Goal: Task Accomplishment & Management: Manage account settings

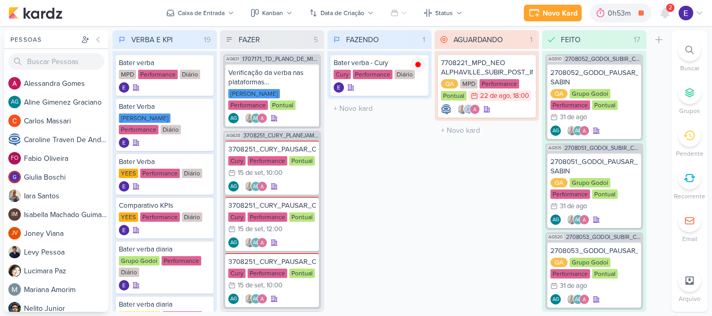
click at [669, 10] on span "2" at bounding box center [670, 8] width 3 height 8
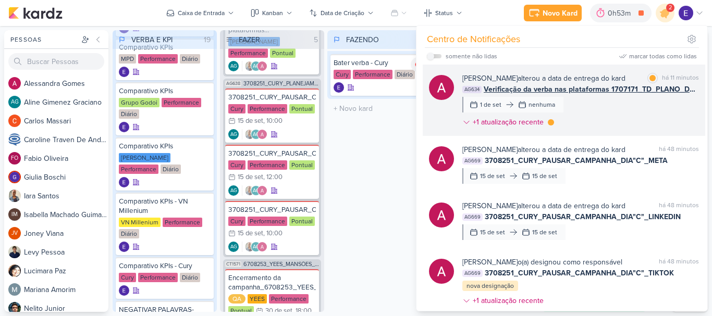
click at [671, 100] on div "[PERSON_NAME] alterou a data de entrega do kard marcar como lida há 11 minutos …" at bounding box center [580, 102] width 237 height 59
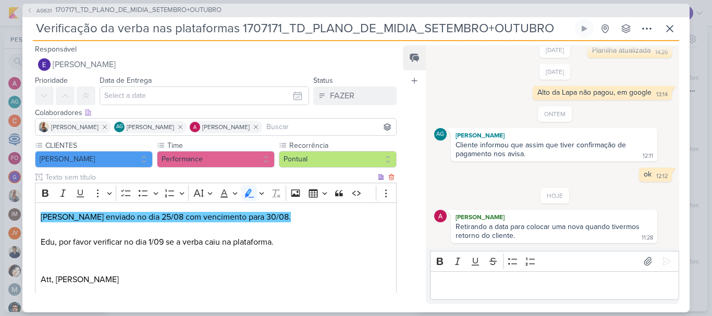
scroll to position [0, 0]
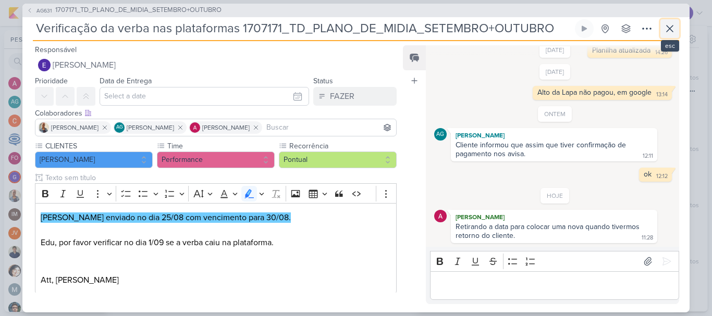
click at [666, 35] on button at bounding box center [669, 28] width 19 height 19
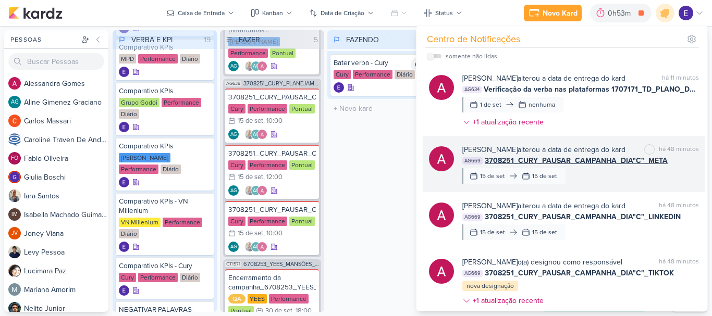
click at [664, 163] on div "AG669 3708251_CURY_PAUSAR_CAMPANHA_DIA"C"_META" at bounding box center [580, 160] width 237 height 11
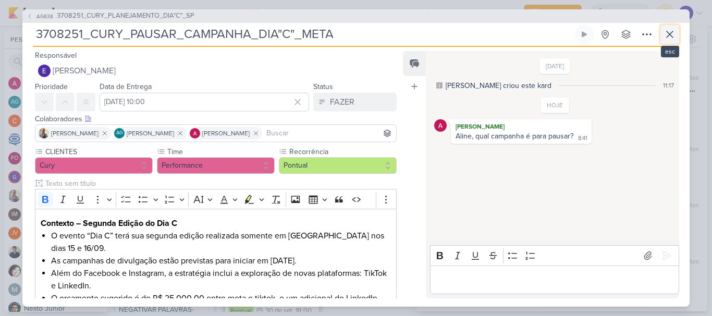
click at [671, 38] on icon at bounding box center [669, 34] width 13 height 13
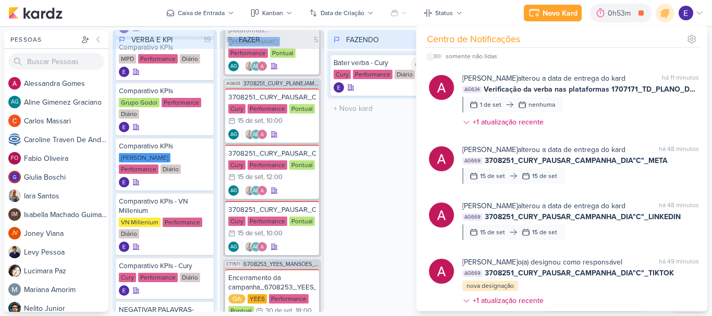
click at [393, 176] on div "FAZENDO 1 Mover Para Esquerda Mover Para Direita [GEOGRAPHIC_DATA] Bater verba …" at bounding box center [379, 171] width 104 height 282
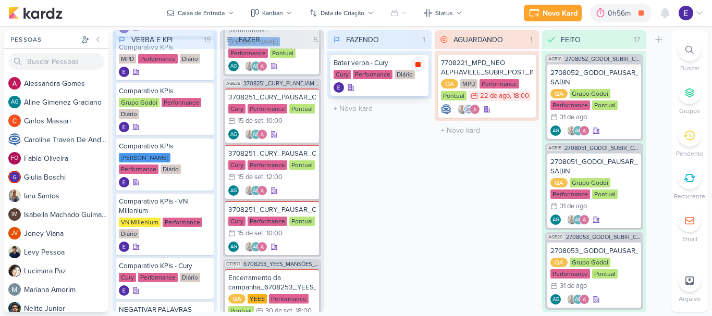
click at [420, 65] on icon at bounding box center [417, 64] width 5 height 5
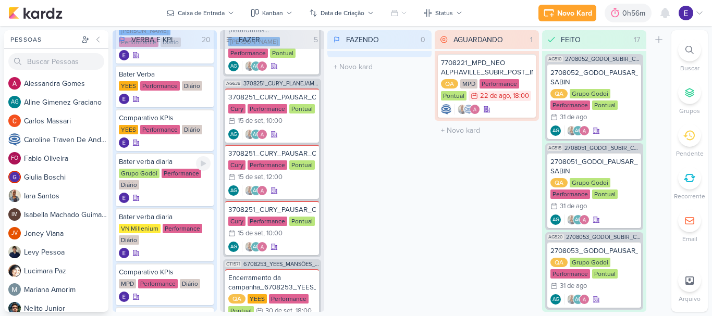
scroll to position [52, 0]
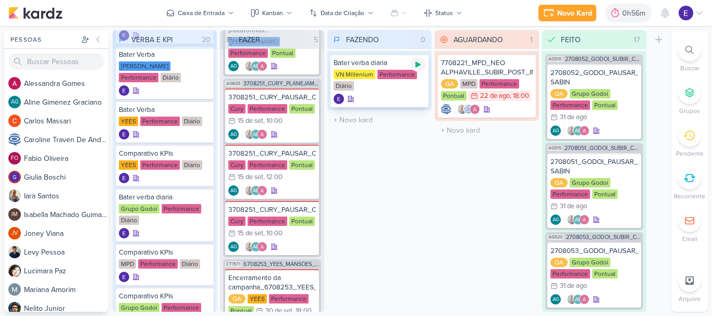
click at [419, 64] on icon at bounding box center [417, 65] width 5 height 6
click at [420, 63] on icon at bounding box center [417, 64] width 5 height 5
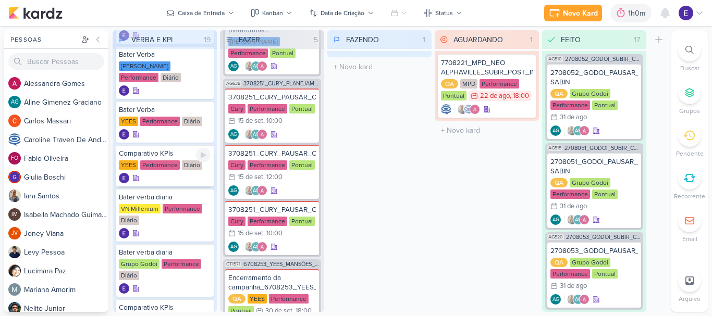
scroll to position [0, 0]
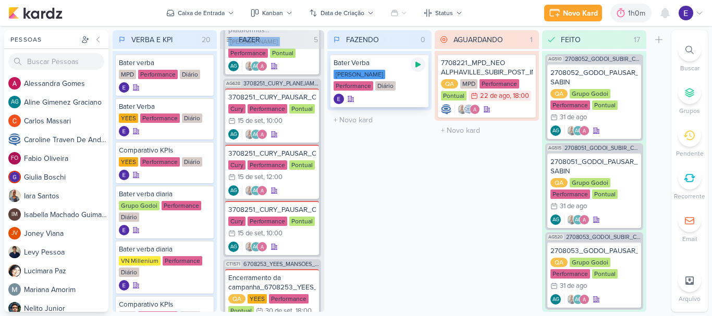
click at [415, 61] on icon at bounding box center [418, 64] width 8 height 8
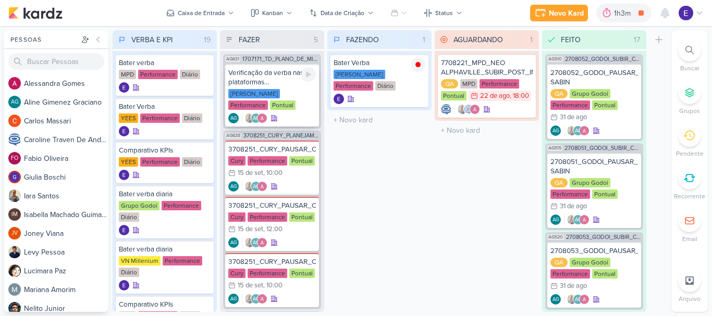
click at [282, 102] on div "[PERSON_NAME] Performance Pontual" at bounding box center [272, 100] width 88 height 22
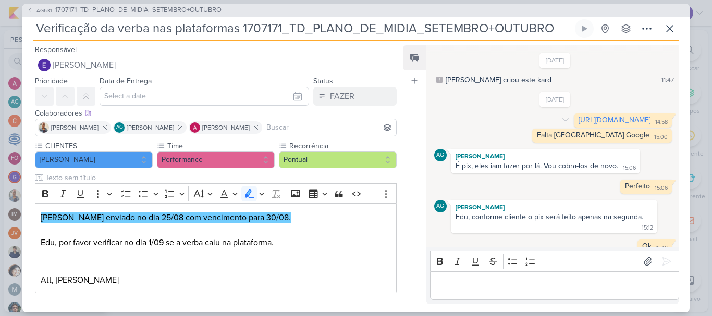
click at [580, 125] on link "[URL][DOMAIN_NAME]" at bounding box center [614, 120] width 72 height 9
click at [545, 276] on div "Editor editing area: main" at bounding box center [554, 285] width 249 height 29
click at [347, 93] on div "FAZER" at bounding box center [342, 96] width 24 height 13
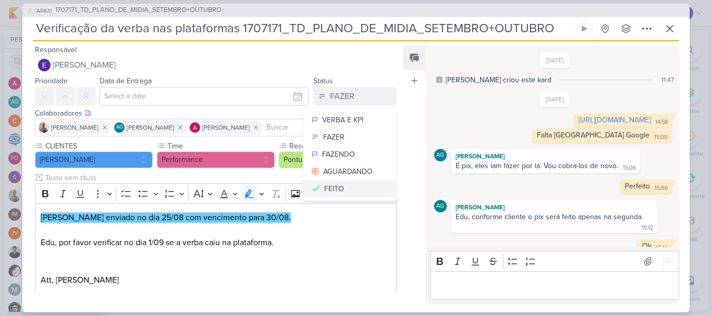
click at [351, 186] on button "FEITO" at bounding box center [349, 188] width 93 height 17
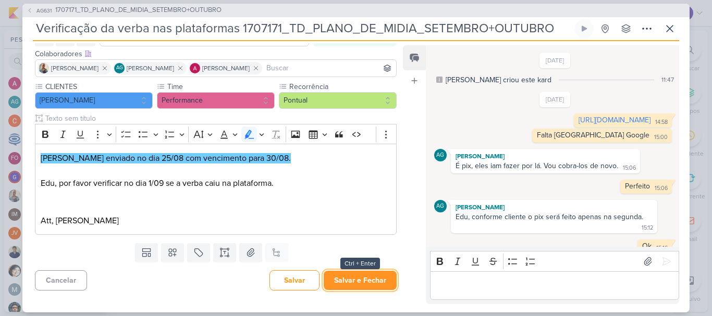
click at [355, 279] on button "Salvar e Fechar" at bounding box center [360, 280] width 73 height 19
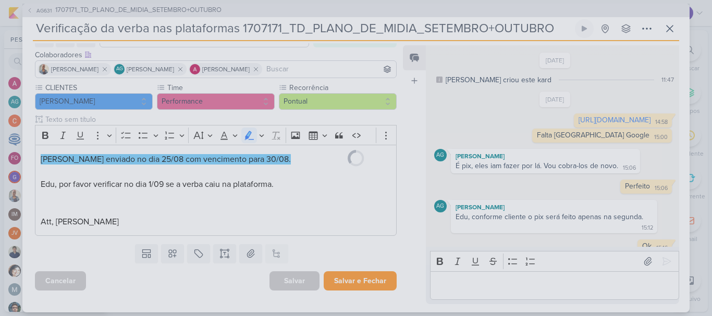
scroll to position [58, 0]
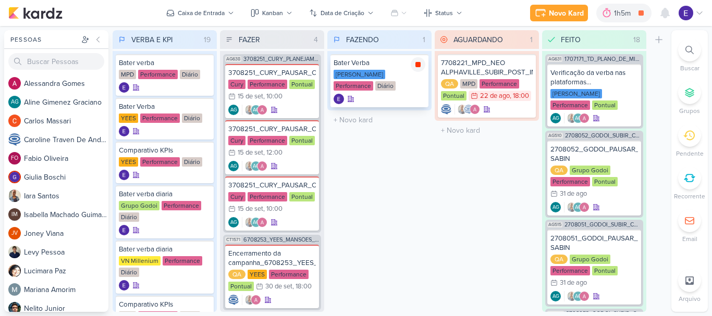
click at [415, 67] on icon at bounding box center [418, 64] width 8 height 8
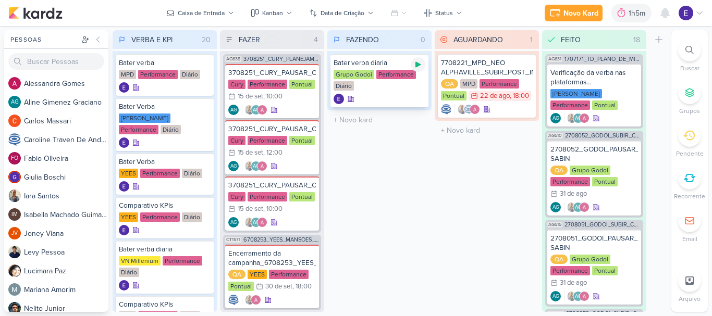
click at [418, 69] on div at bounding box center [418, 64] width 15 height 15
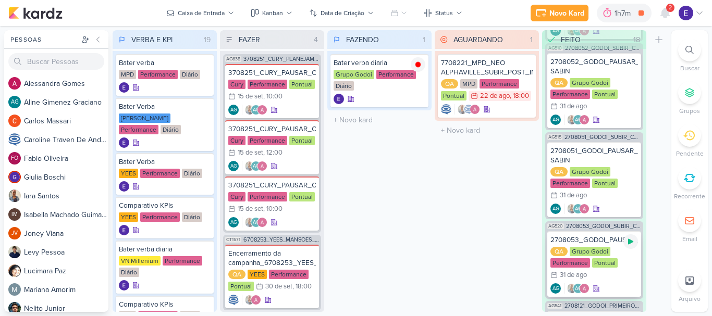
scroll to position [104, 0]
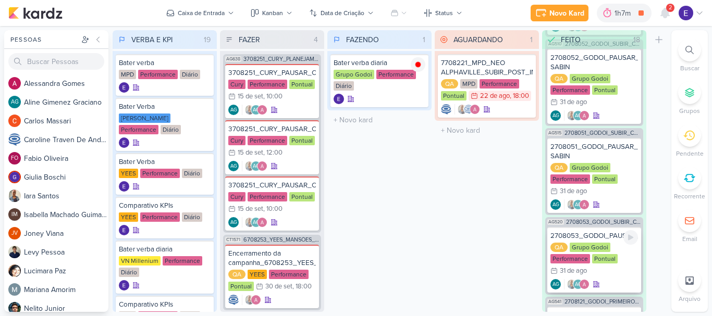
click at [617, 261] on div "QA Grupo Godoi Performance Pontual 31/8 [DATE]" at bounding box center [594, 260] width 88 height 34
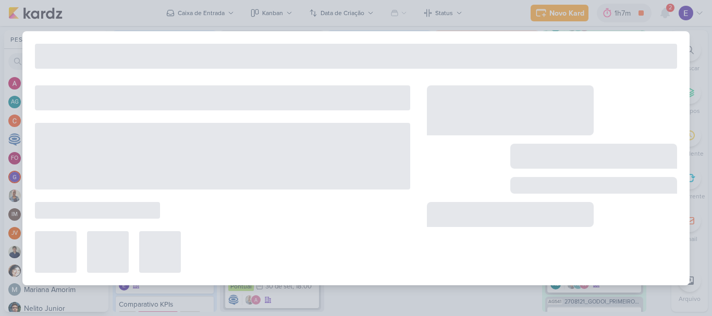
type input "2708053_GODOI_PAUSAR_ANUNCIO_VITAL"
type input "[DATE] 23:59"
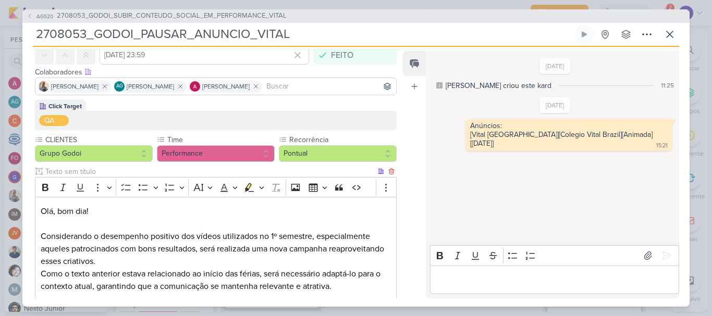
scroll to position [40, 0]
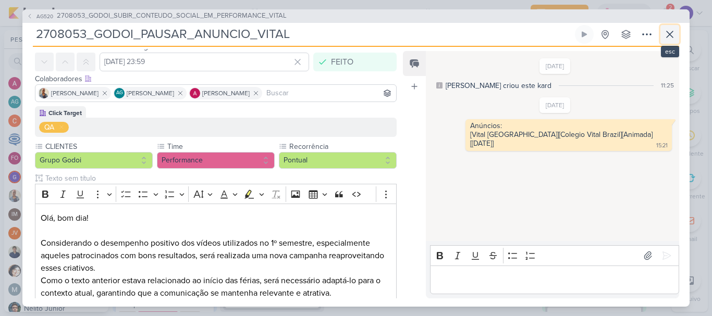
click at [667, 35] on icon at bounding box center [669, 34] width 13 height 13
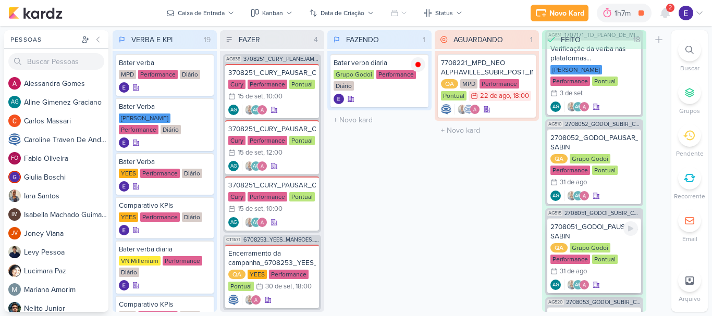
scroll to position [0, 0]
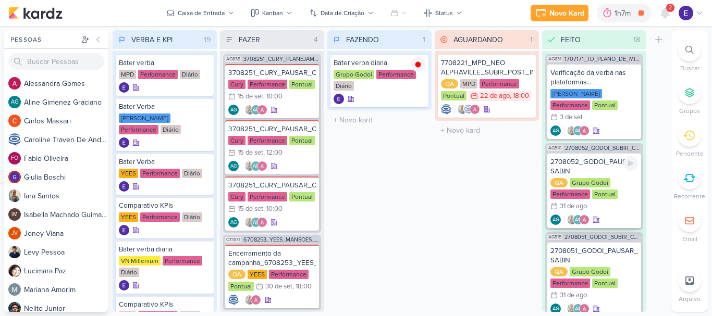
click at [615, 201] on div "QA Grupo Godoi Performance Pontual 31/8 [DATE]" at bounding box center [594, 195] width 88 height 34
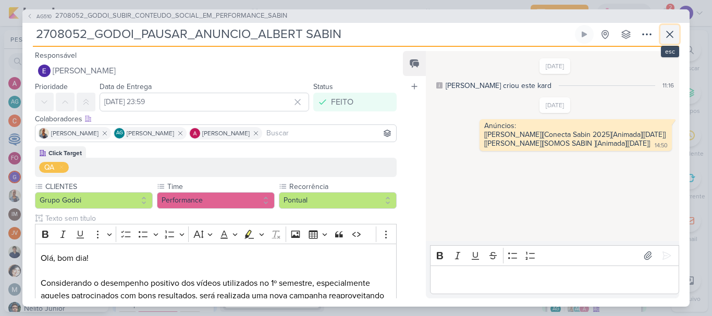
click at [670, 34] on icon at bounding box center [669, 34] width 6 height 6
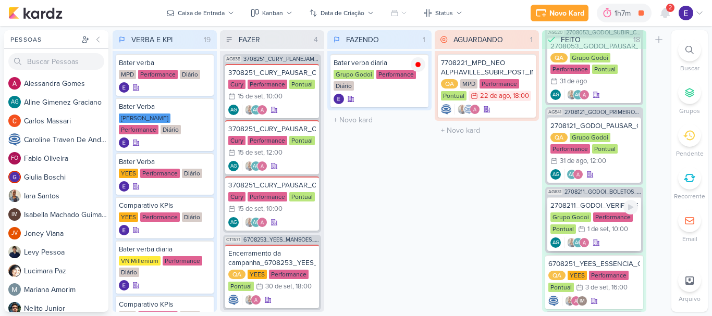
scroll to position [313, 0]
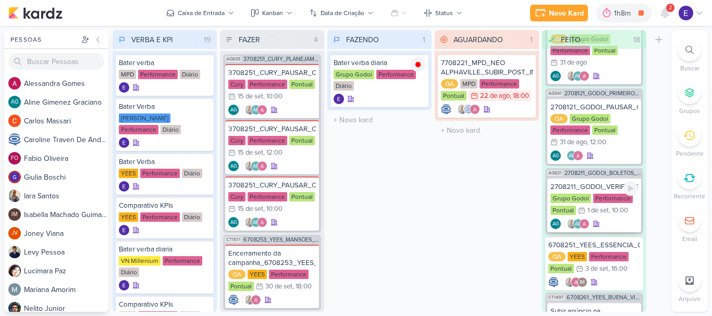
click at [624, 219] on div "AG AG" at bounding box center [594, 224] width 88 height 10
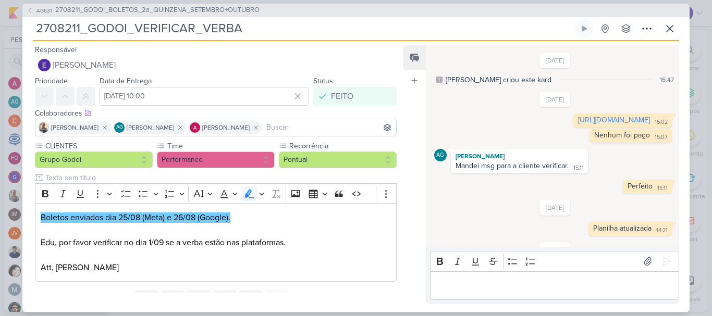
scroll to position [44, 0]
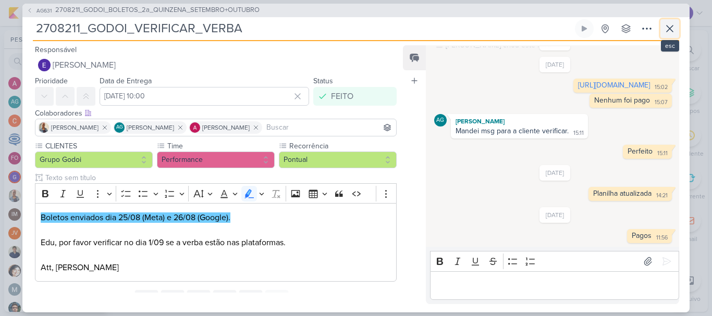
click at [667, 31] on icon at bounding box center [669, 29] width 6 height 6
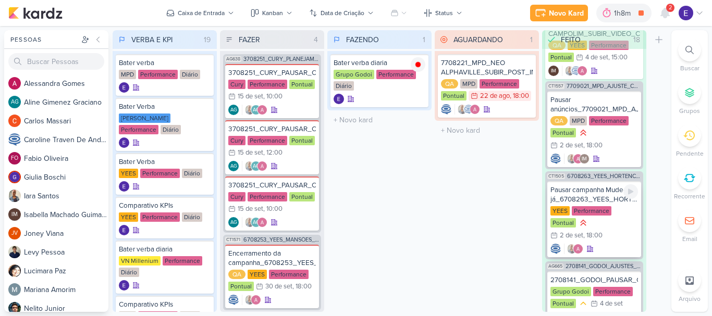
scroll to position [990, 0]
click at [607, 286] on div "2708141_GODOI_PAUSAR_CAMPANHA_WHATSAPP_AB Grupo Godoi Performance Pontual 4/9 […" at bounding box center [594, 298] width 94 height 54
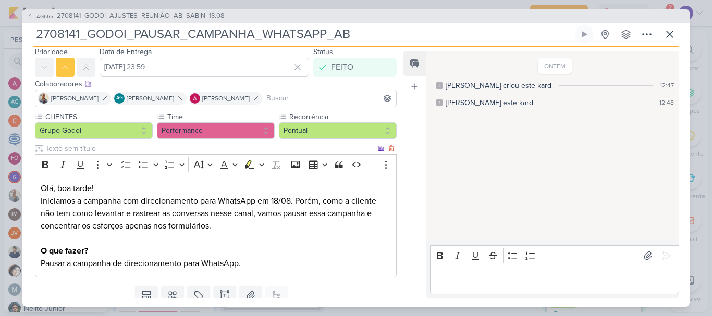
scroll to position [52, 0]
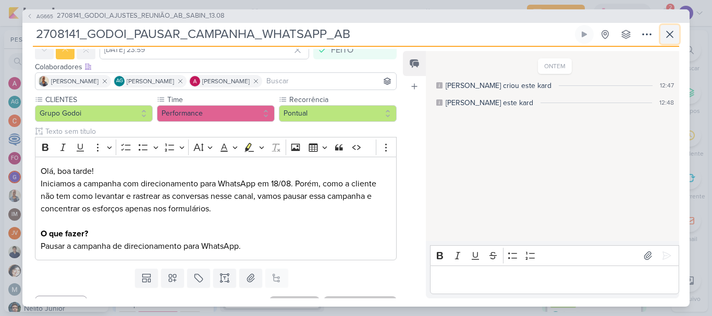
click at [664, 36] on icon at bounding box center [669, 34] width 13 height 13
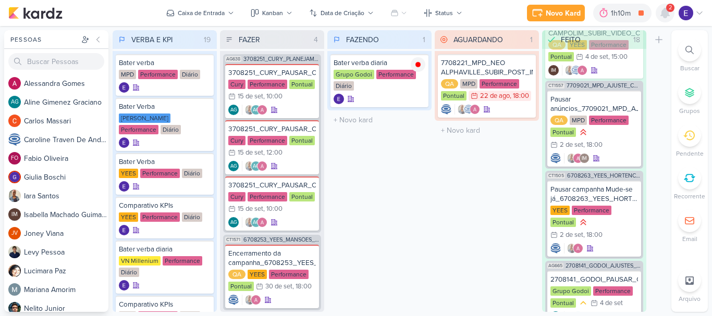
click at [669, 18] on icon at bounding box center [665, 13] width 13 height 13
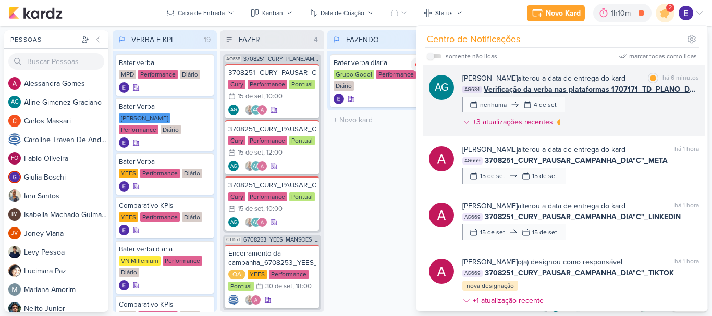
click at [671, 109] on div "[PERSON_NAME] Graciano alterou a data de entrega do kard marcar como lida há 6 …" at bounding box center [580, 102] width 237 height 59
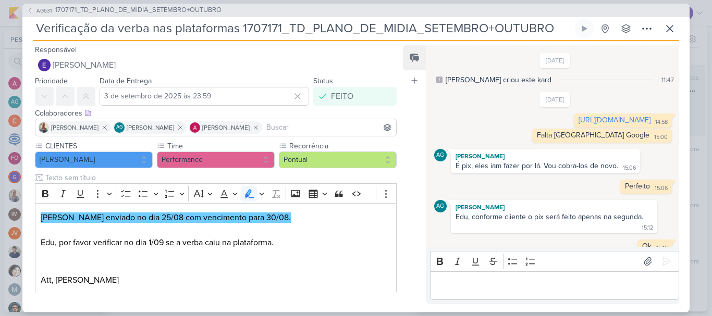
scroll to position [307, 0]
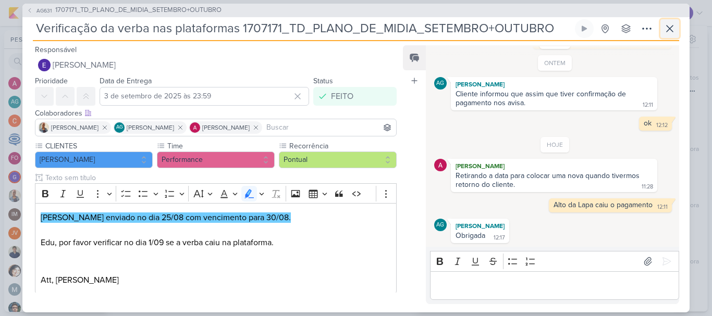
click at [668, 34] on icon at bounding box center [669, 28] width 13 height 13
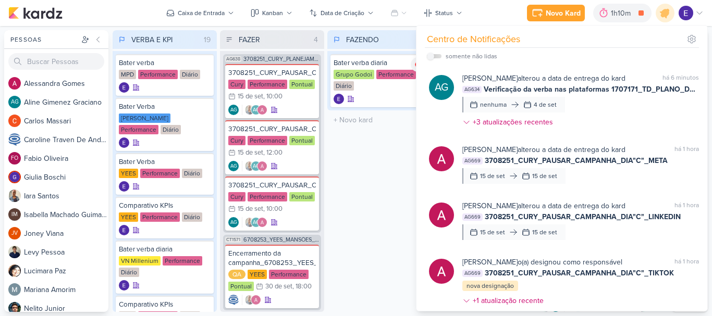
click at [370, 206] on div "FAZENDO 1 Mover Para Esquerda Mover Para Direita [GEOGRAPHIC_DATA] Bater verba …" at bounding box center [379, 171] width 104 height 282
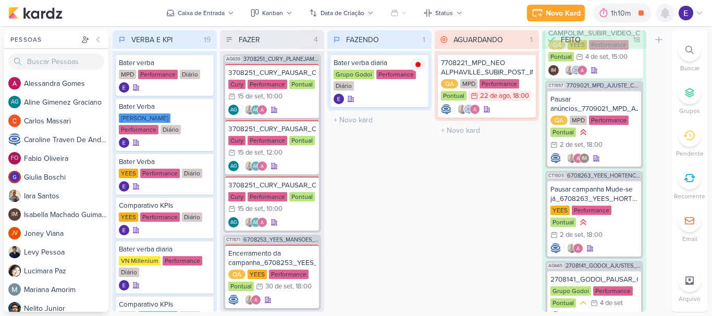
click at [664, 15] on icon at bounding box center [665, 12] width 8 height 9
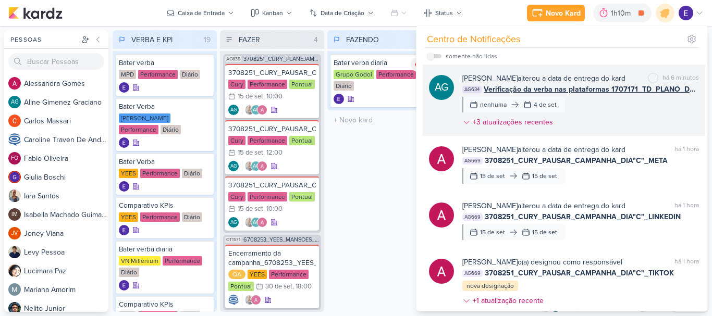
click at [637, 127] on div "[PERSON_NAME] Graciano alterou a data de entrega do kard marcar como não lida h…" at bounding box center [580, 102] width 237 height 59
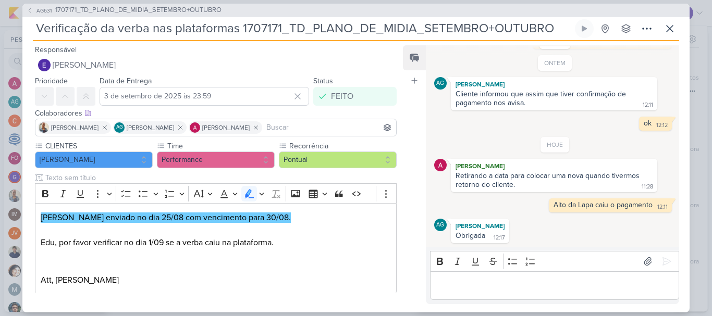
click at [529, 271] on div "Bold Italic Underline Strikethrough Bulleted List Numbered List" at bounding box center [554, 262] width 244 height 20
click at [537, 286] on p "Editor editing area: main" at bounding box center [554, 285] width 238 height 13
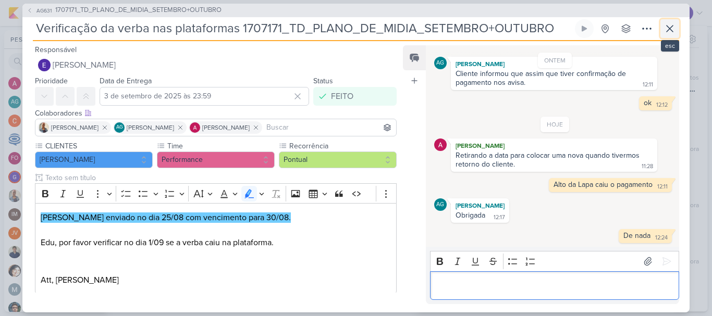
click at [677, 35] on button at bounding box center [669, 28] width 19 height 19
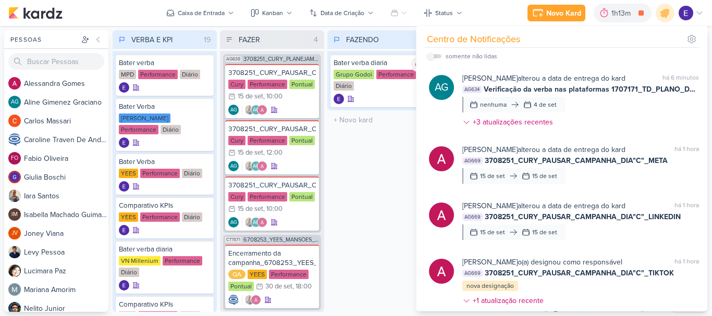
click at [392, 173] on div "FAZENDO 1 Mover Para Esquerda Mover Para Direita [GEOGRAPHIC_DATA] Bater verba …" at bounding box center [379, 171] width 104 height 282
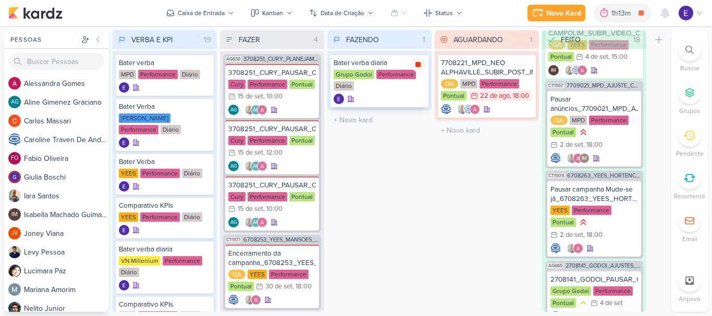
click at [420, 68] on icon at bounding box center [418, 64] width 8 height 8
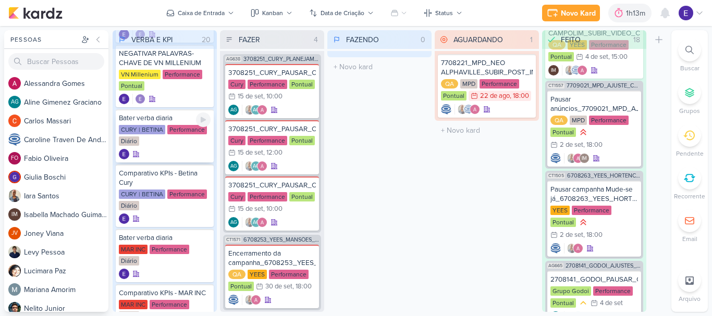
scroll to position [769, 0]
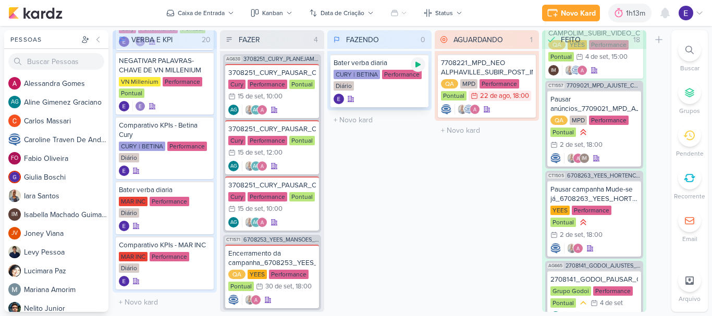
click at [416, 60] on div at bounding box center [418, 64] width 15 height 15
click at [419, 66] on icon at bounding box center [417, 64] width 5 height 5
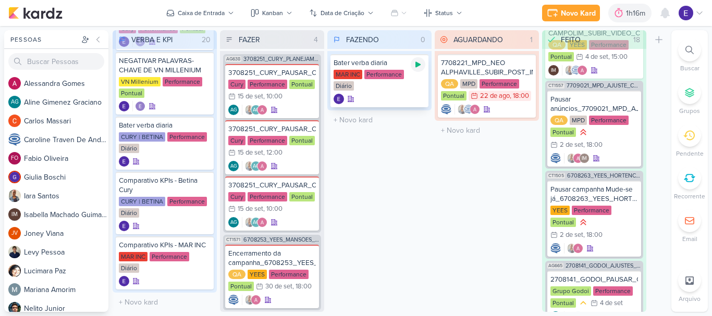
click at [413, 69] on div at bounding box center [418, 64] width 15 height 15
click at [417, 62] on icon at bounding box center [417, 64] width 5 height 5
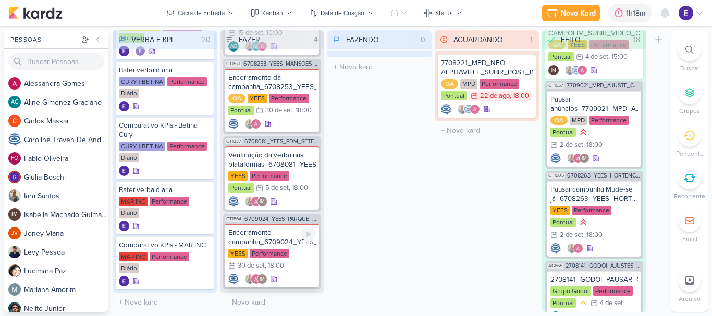
scroll to position [180, 0]
click at [289, 121] on div at bounding box center [272, 124] width 88 height 10
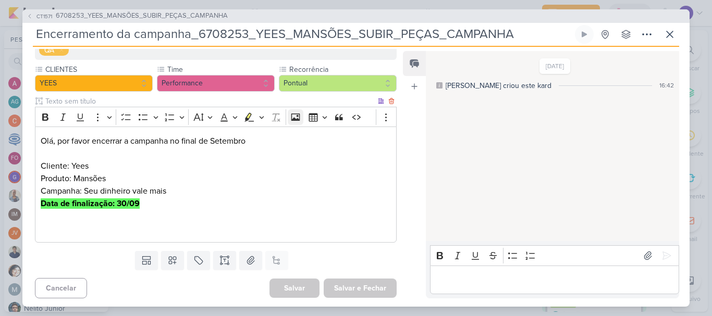
scroll to position [119, 0]
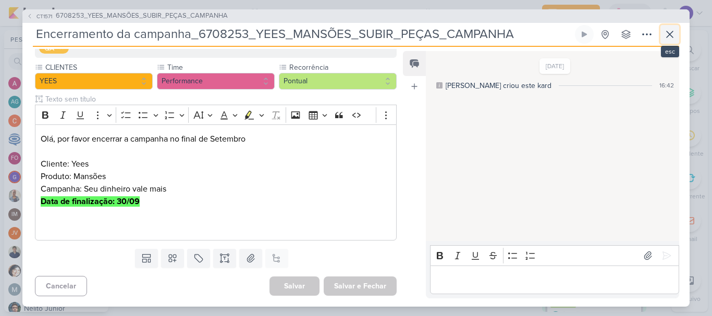
click at [666, 42] on button at bounding box center [669, 34] width 19 height 19
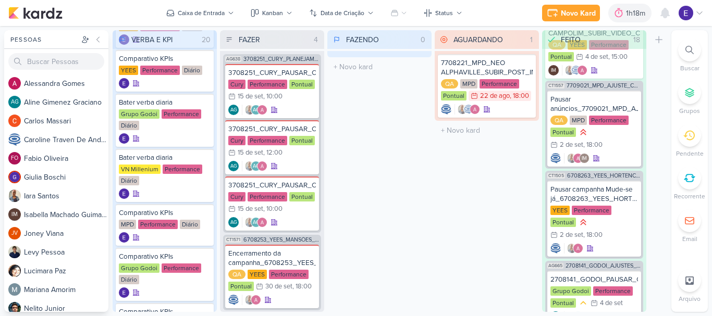
scroll to position [0, 0]
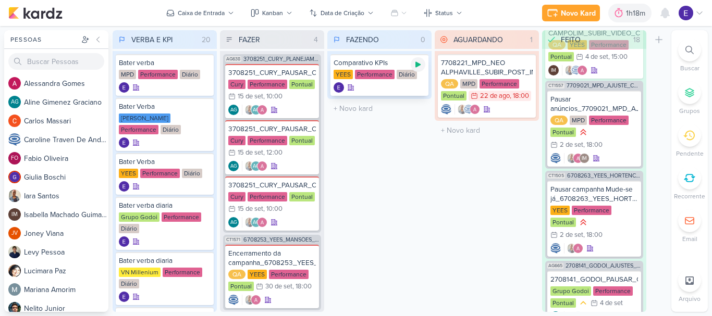
click at [416, 65] on icon at bounding box center [417, 65] width 5 height 6
click at [385, 78] on div "Performance" at bounding box center [375, 74] width 40 height 9
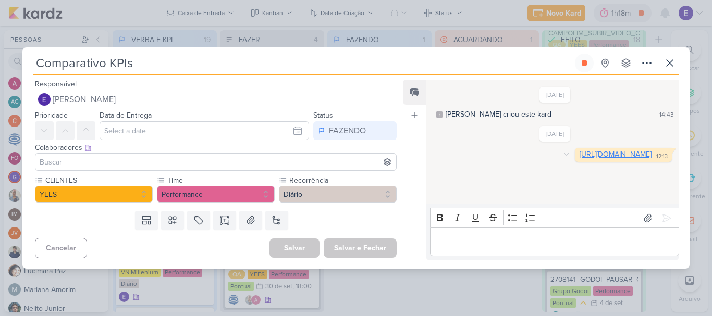
click at [579, 159] on link "[URL][DOMAIN_NAME]" at bounding box center [615, 154] width 72 height 9
click at [579, 153] on link "[URL][DOMAIN_NAME]" at bounding box center [615, 154] width 72 height 9
click at [589, 67] on button at bounding box center [584, 63] width 19 height 19
click at [668, 60] on icon at bounding box center [669, 63] width 13 height 13
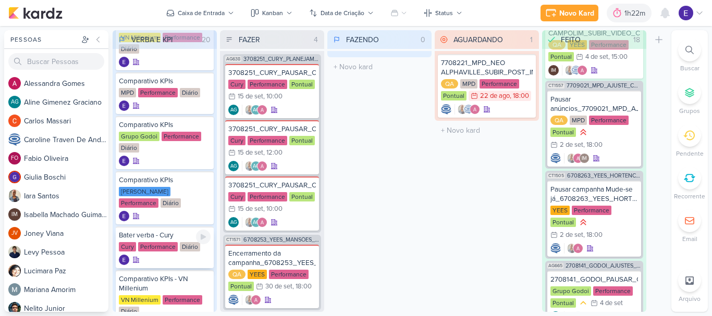
scroll to position [261, 0]
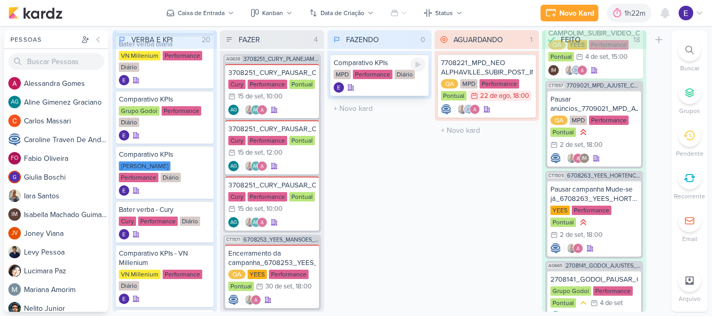
click at [422, 64] on icon at bounding box center [418, 64] width 8 height 8
click at [410, 81] on div "Comparativo KPIs MPD Performance Diário" at bounding box center [379, 75] width 98 height 42
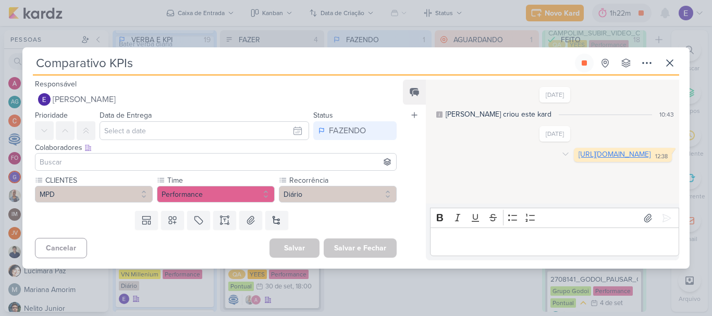
click at [578, 158] on link "[URL][DOMAIN_NAME]" at bounding box center [614, 154] width 72 height 9
